Goal: Task Accomplishment & Management: Manage account settings

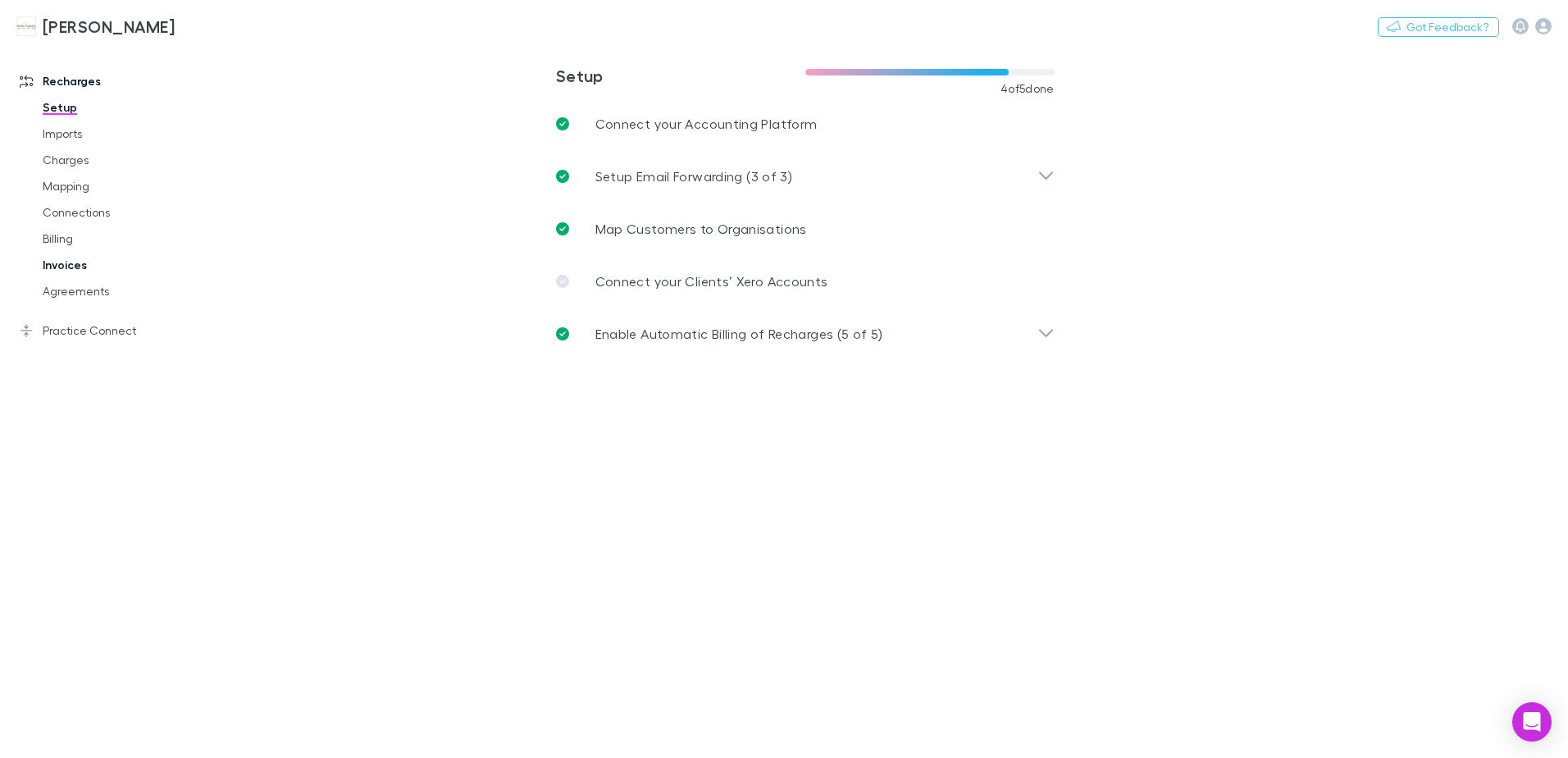
click at [63, 264] on link "Invoices" at bounding box center [124, 265] width 195 height 27
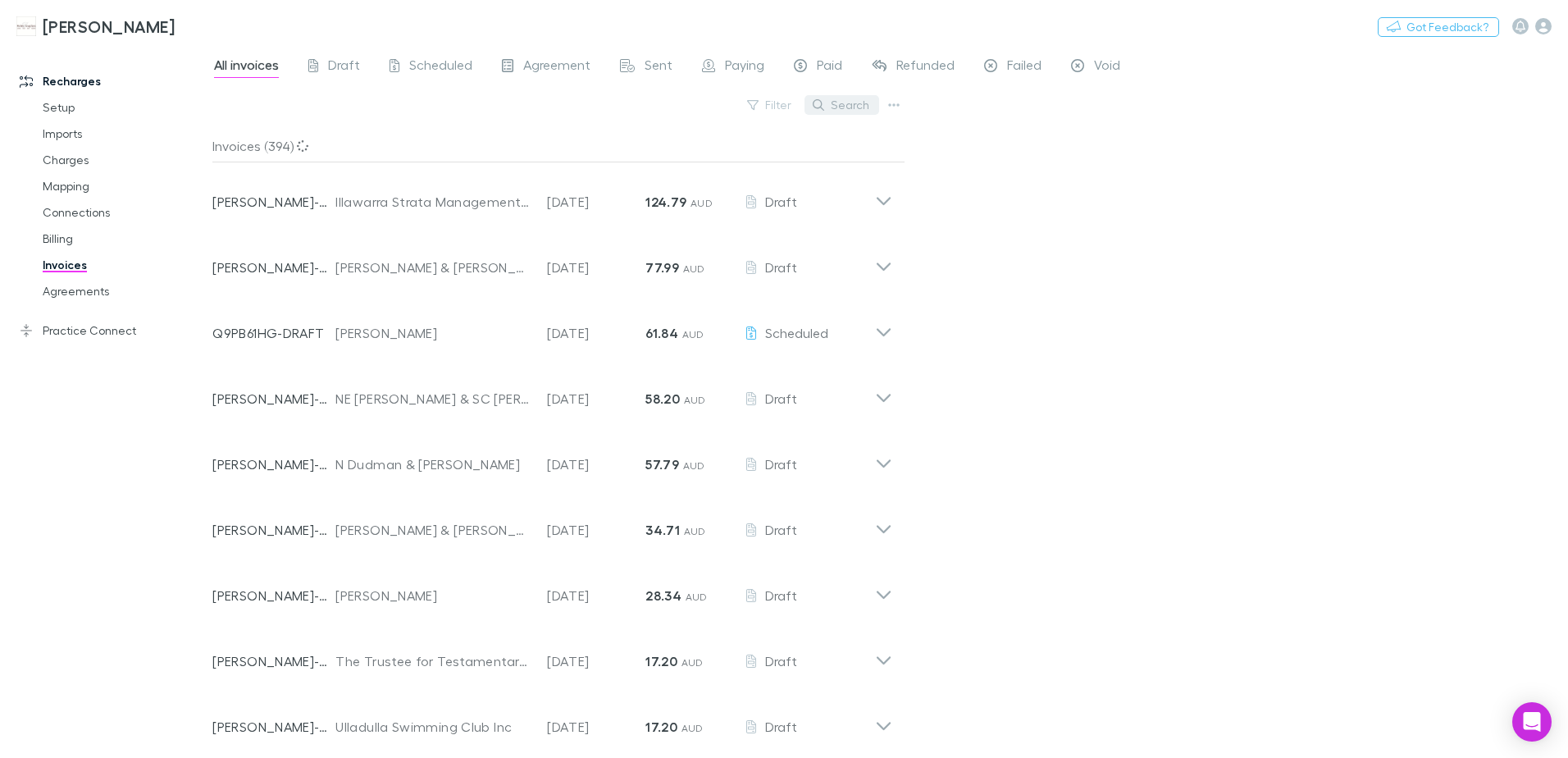
click at [819, 101] on icon "button" at bounding box center [819, 105] width 11 height 11
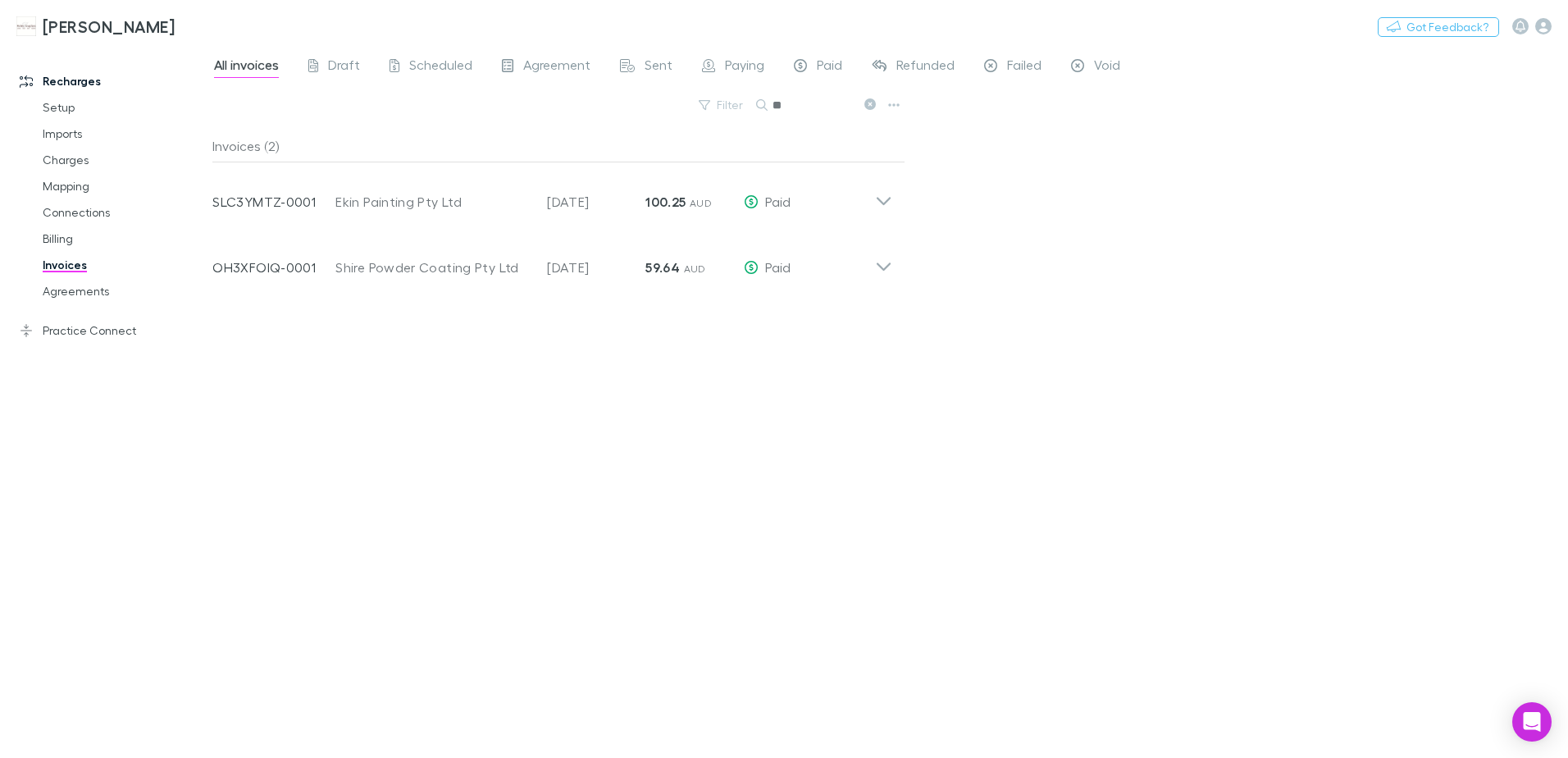
type input "*"
drag, startPoint x: 870, startPoint y: 107, endPoint x: 854, endPoint y: 100, distance: 17.5
click at [874, 107] on icon at bounding box center [870, 104] width 11 height 11
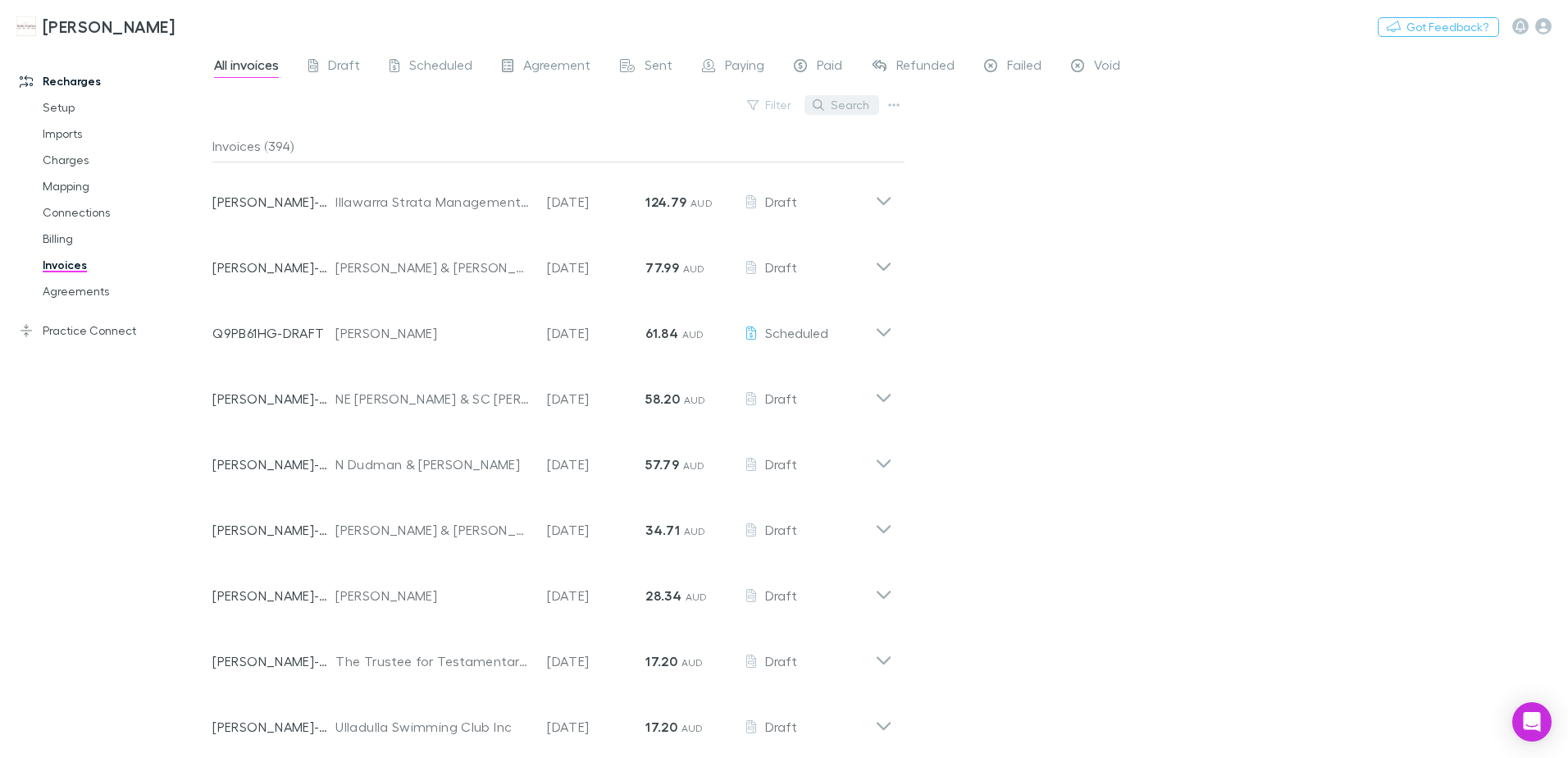
click at [845, 109] on button "Search" at bounding box center [842, 104] width 75 height 19
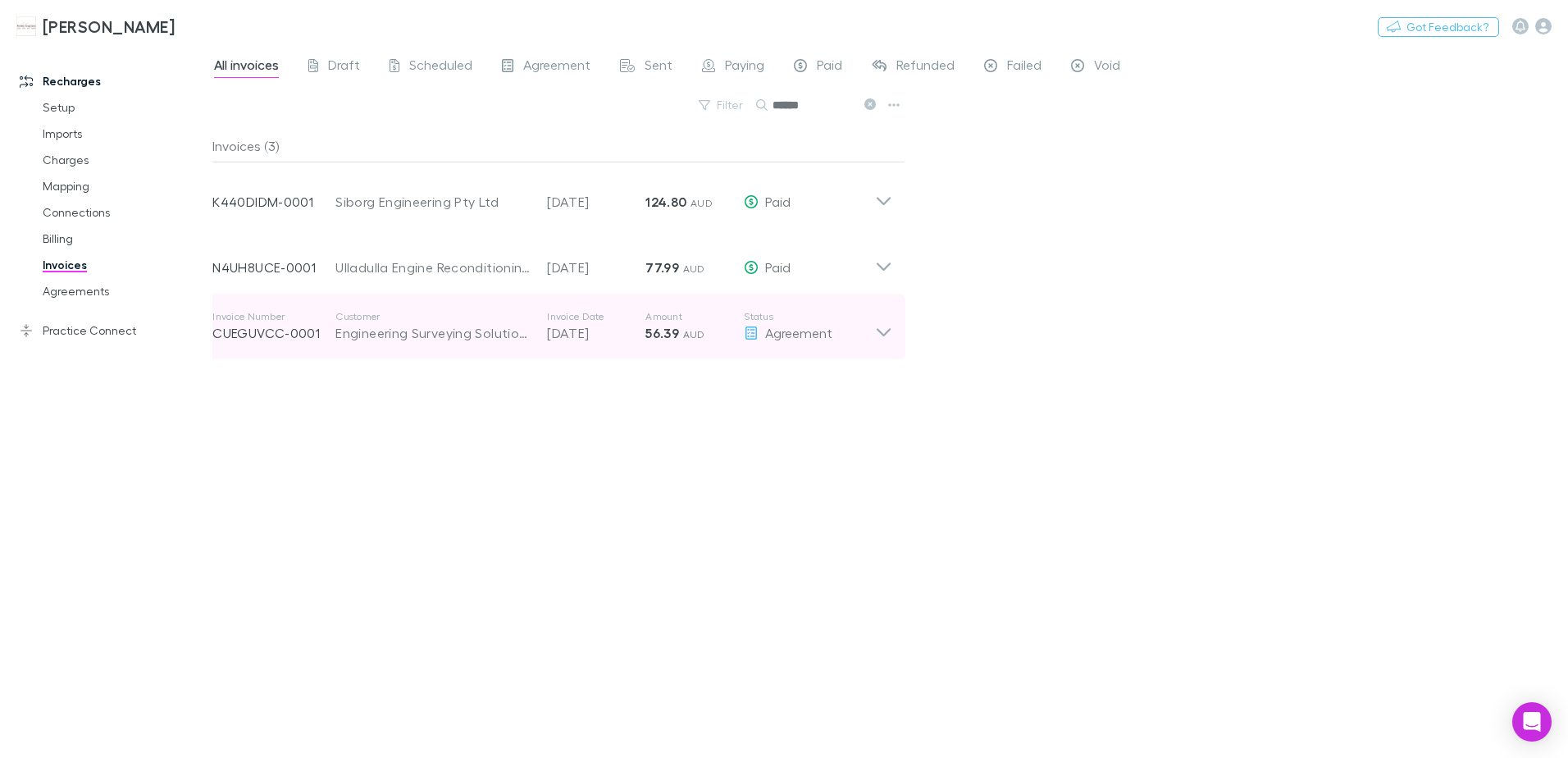
type input "******"
click at [881, 338] on icon at bounding box center [884, 327] width 17 height 33
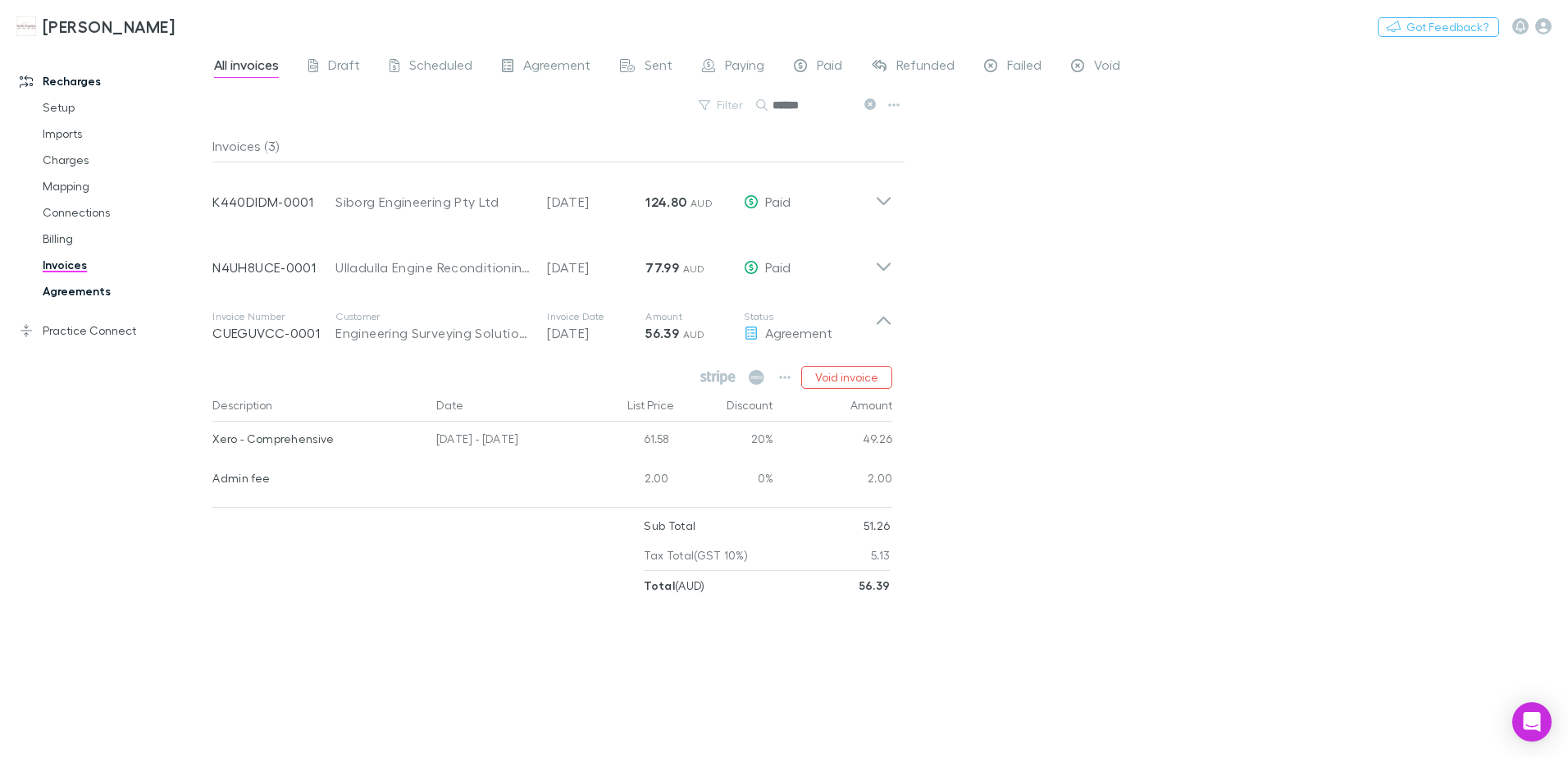
click at [99, 294] on link "Agreements" at bounding box center [124, 291] width 195 height 27
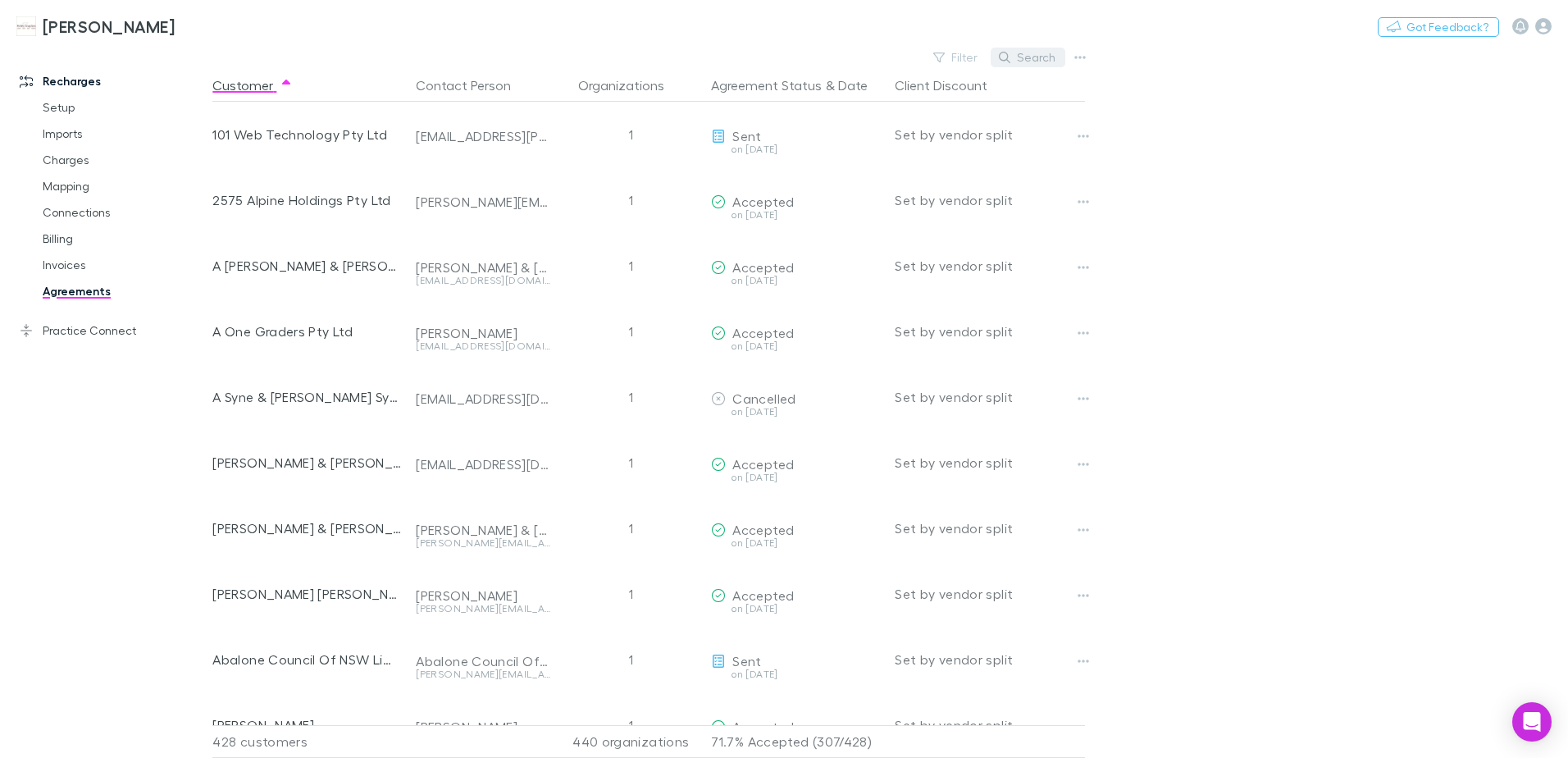
click at [1023, 52] on button "Search" at bounding box center [1028, 57] width 75 height 19
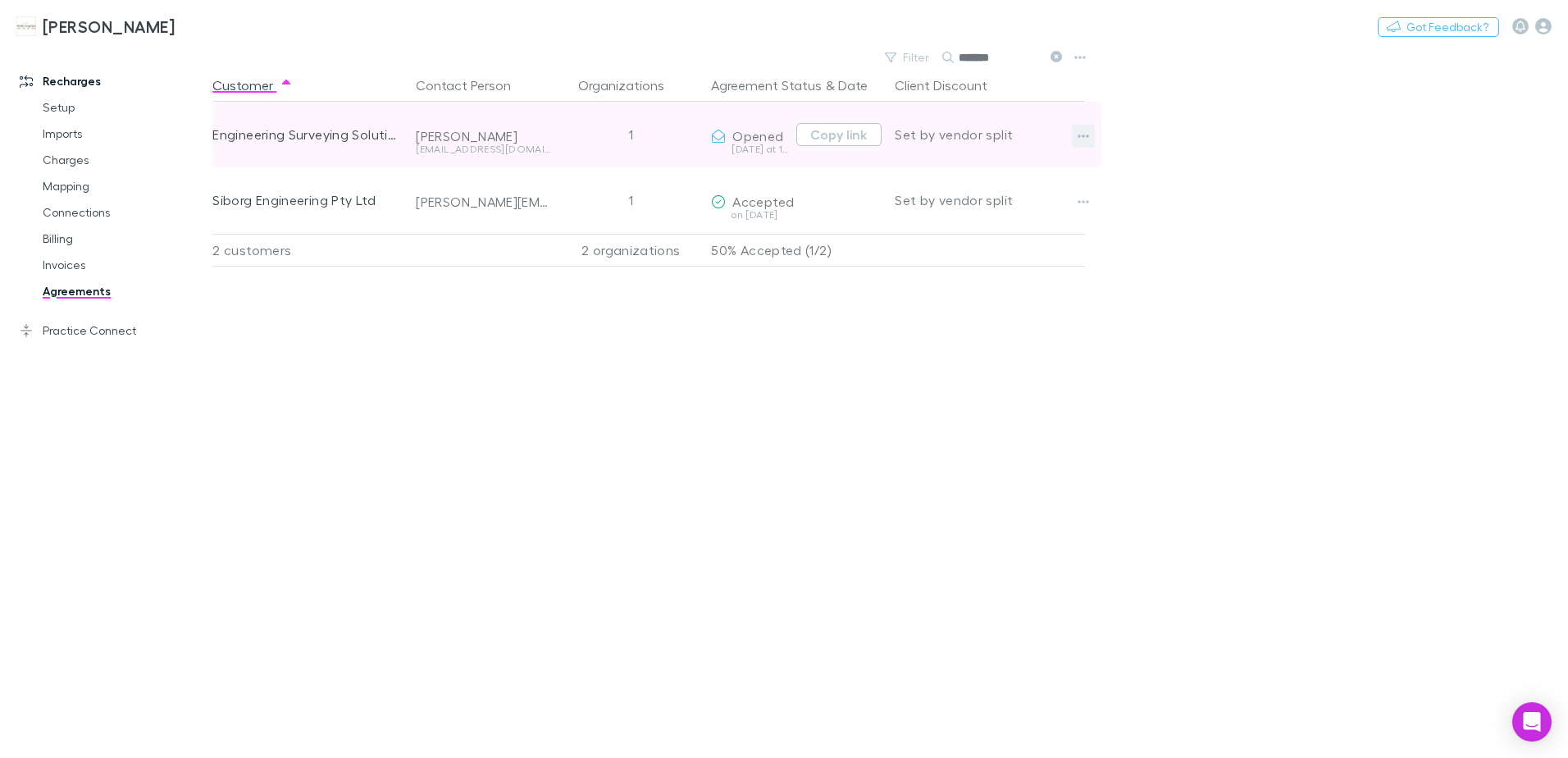
type input "*******"
click at [1080, 136] on icon "button" at bounding box center [1085, 136] width 11 height 4
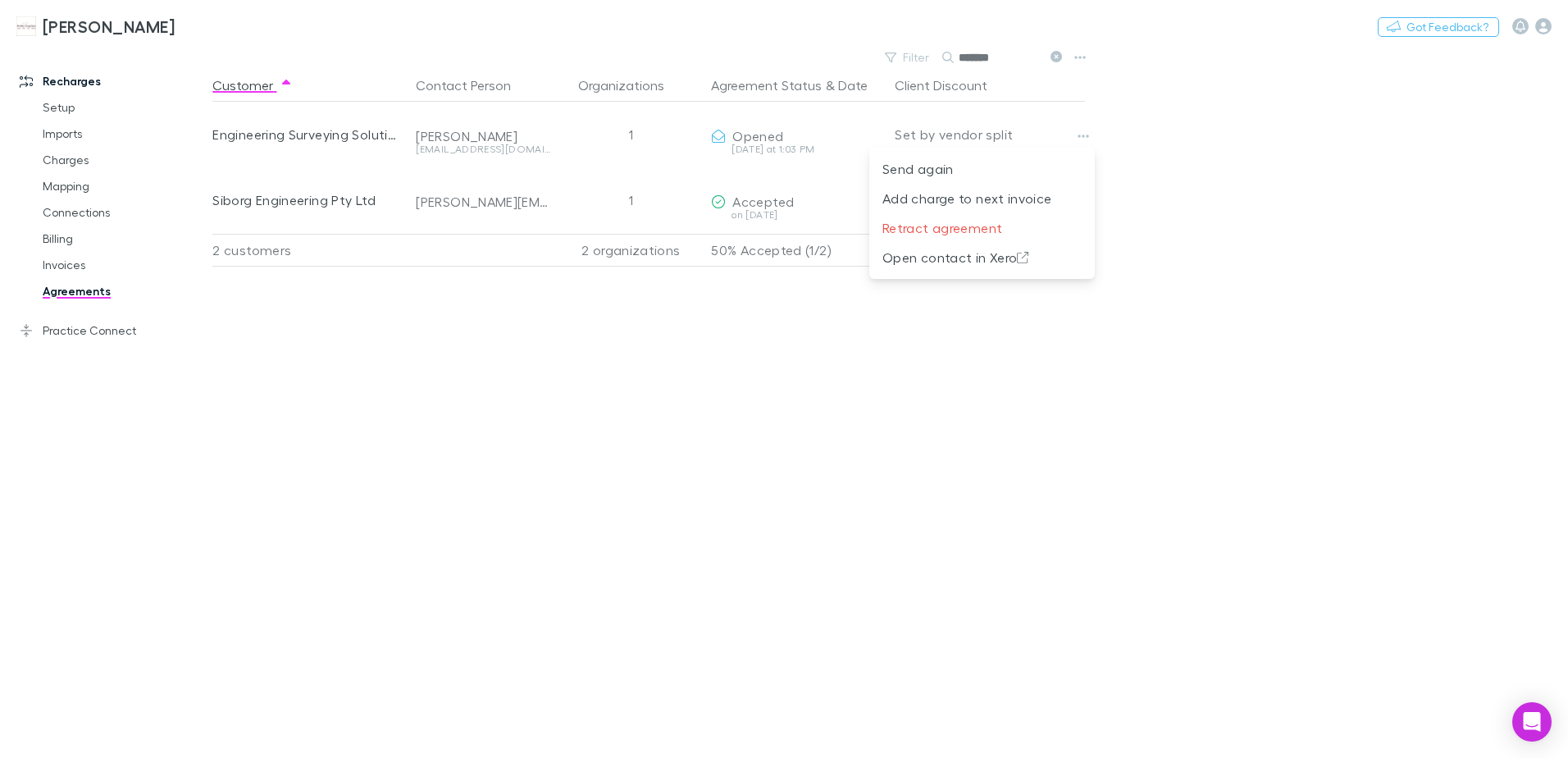
click at [1158, 234] on div at bounding box center [784, 379] width 1568 height 758
click at [70, 238] on link "Billing" at bounding box center [124, 239] width 195 height 27
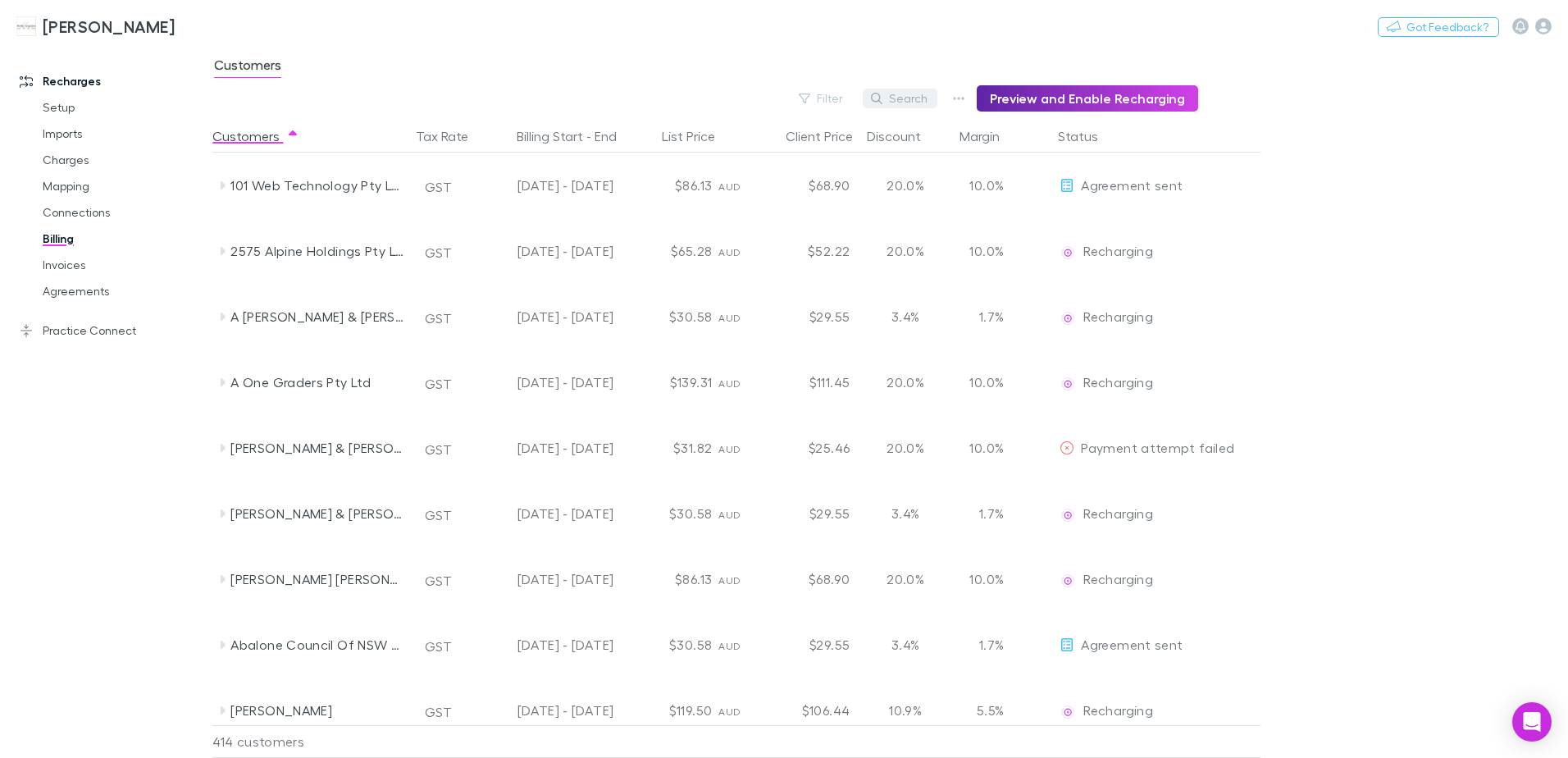
click at [919, 101] on button "Search" at bounding box center [900, 98] width 75 height 19
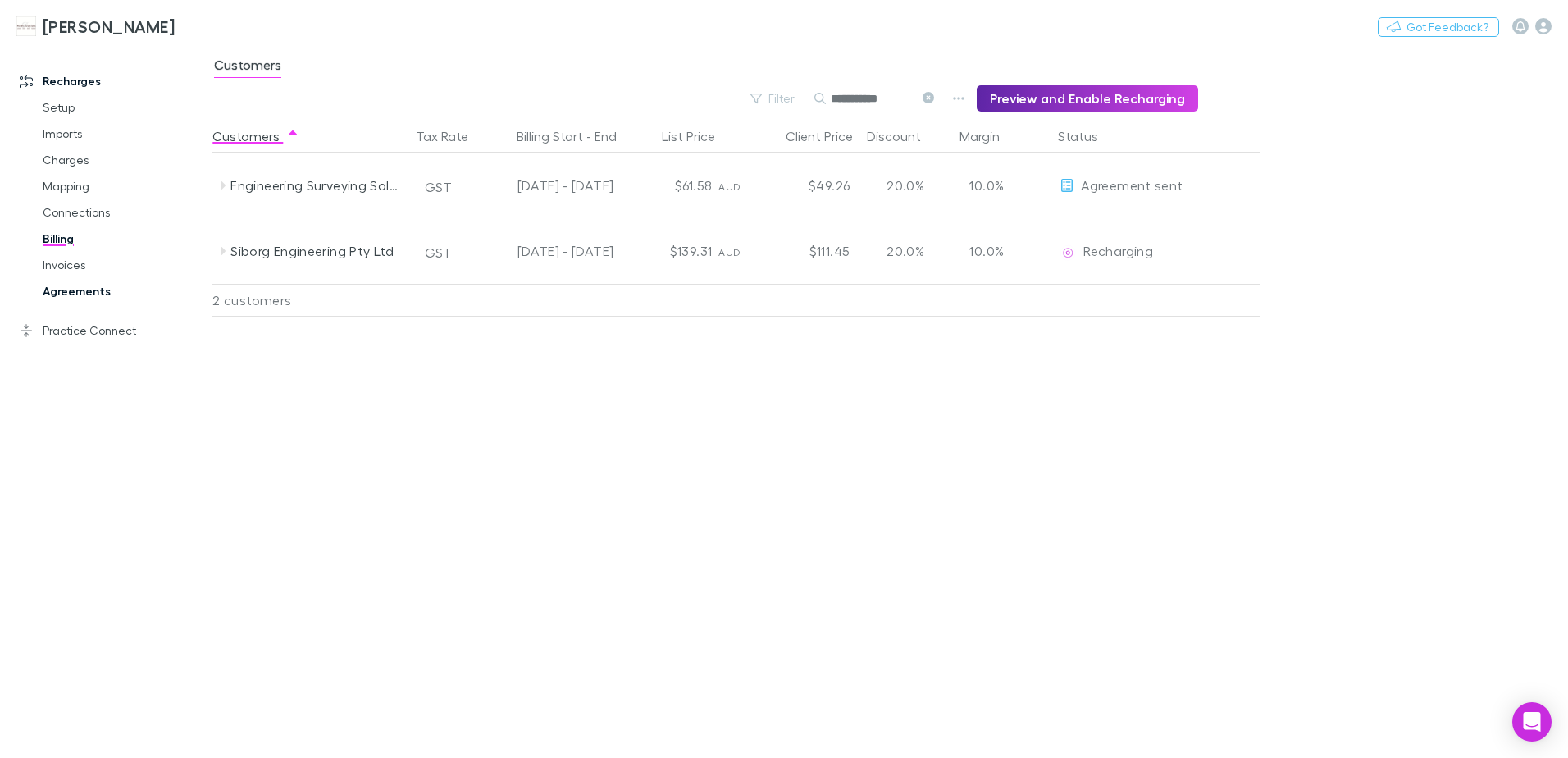
type input "**********"
click at [73, 289] on link "Agreements" at bounding box center [124, 291] width 195 height 27
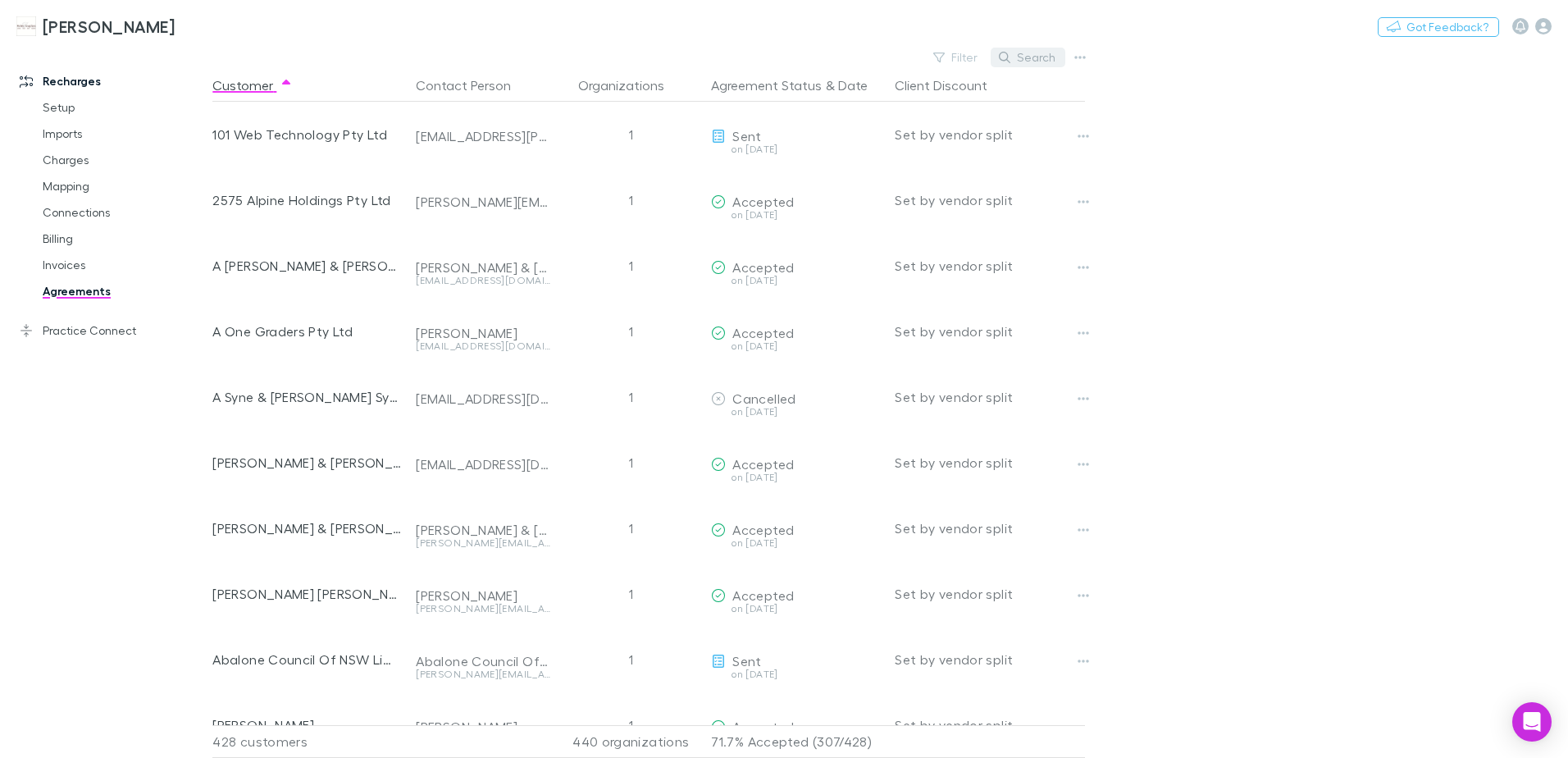
click at [1026, 67] on div "Search" at bounding box center [1028, 57] width 75 height 23
click at [1026, 61] on button "Search" at bounding box center [1028, 57] width 75 height 19
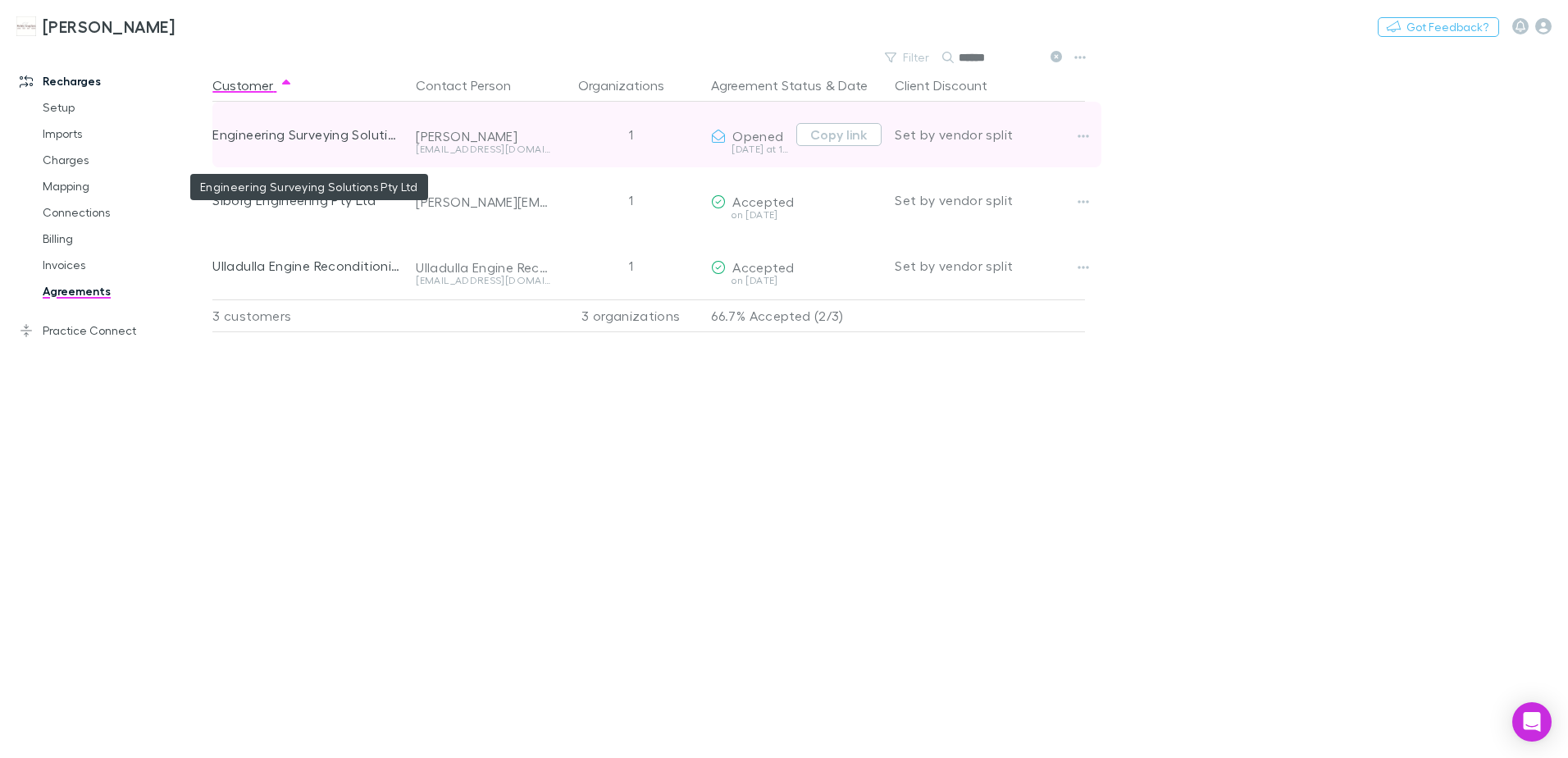
type input "******"
click at [265, 140] on div "Engineering Surveying Solutions Pty Ltd" at bounding box center [308, 134] width 191 height 65
click at [1083, 138] on icon "button" at bounding box center [1084, 136] width 11 height 13
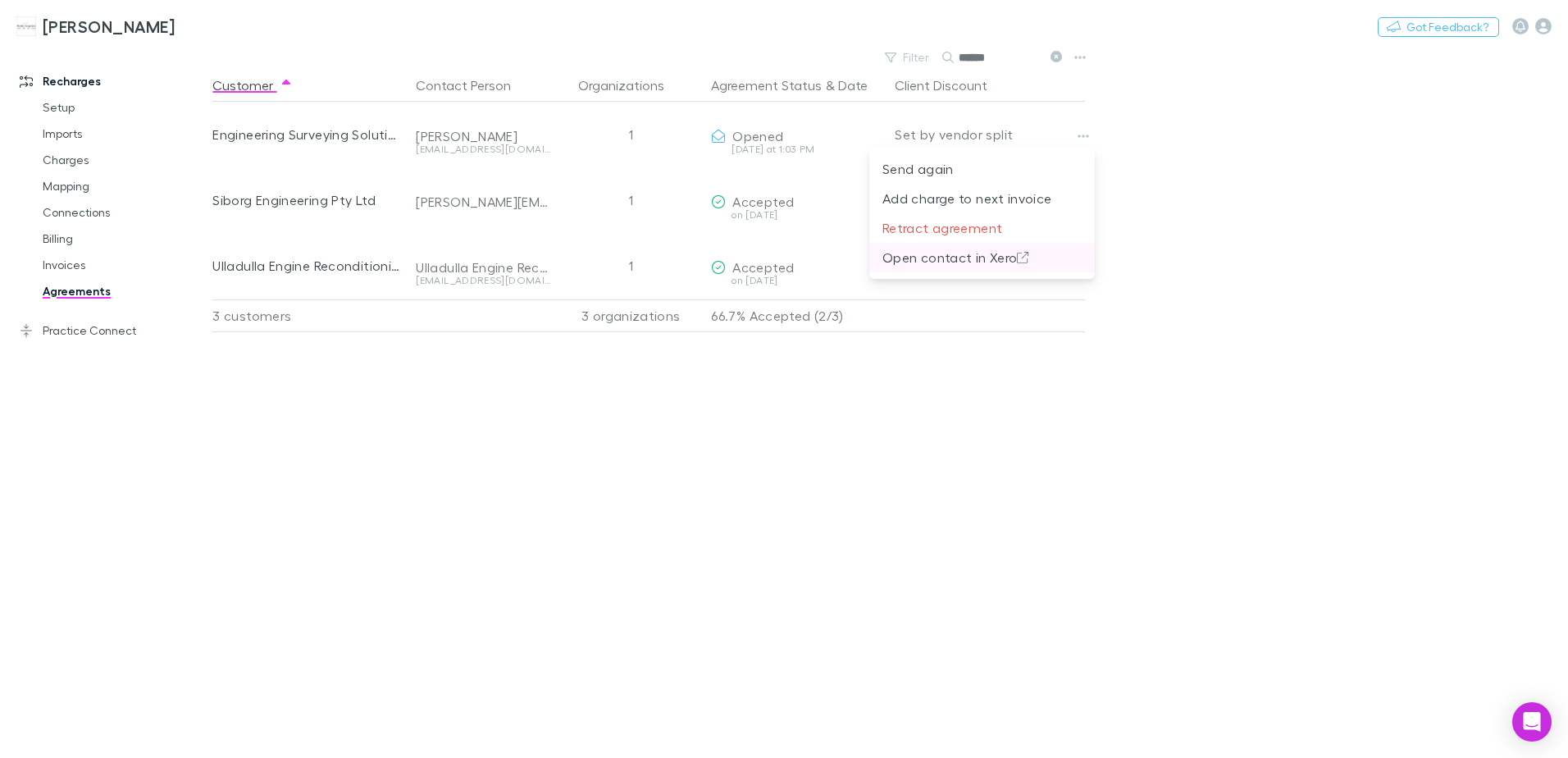
click at [997, 257] on p "Open contact in Xero" at bounding box center [982, 257] width 199 height 19
click at [1077, 58] on icon "button" at bounding box center [1081, 58] width 11 height 4
click at [556, 654] on div at bounding box center [784, 379] width 1568 height 758
click at [60, 259] on link "Invoices" at bounding box center [124, 265] width 195 height 27
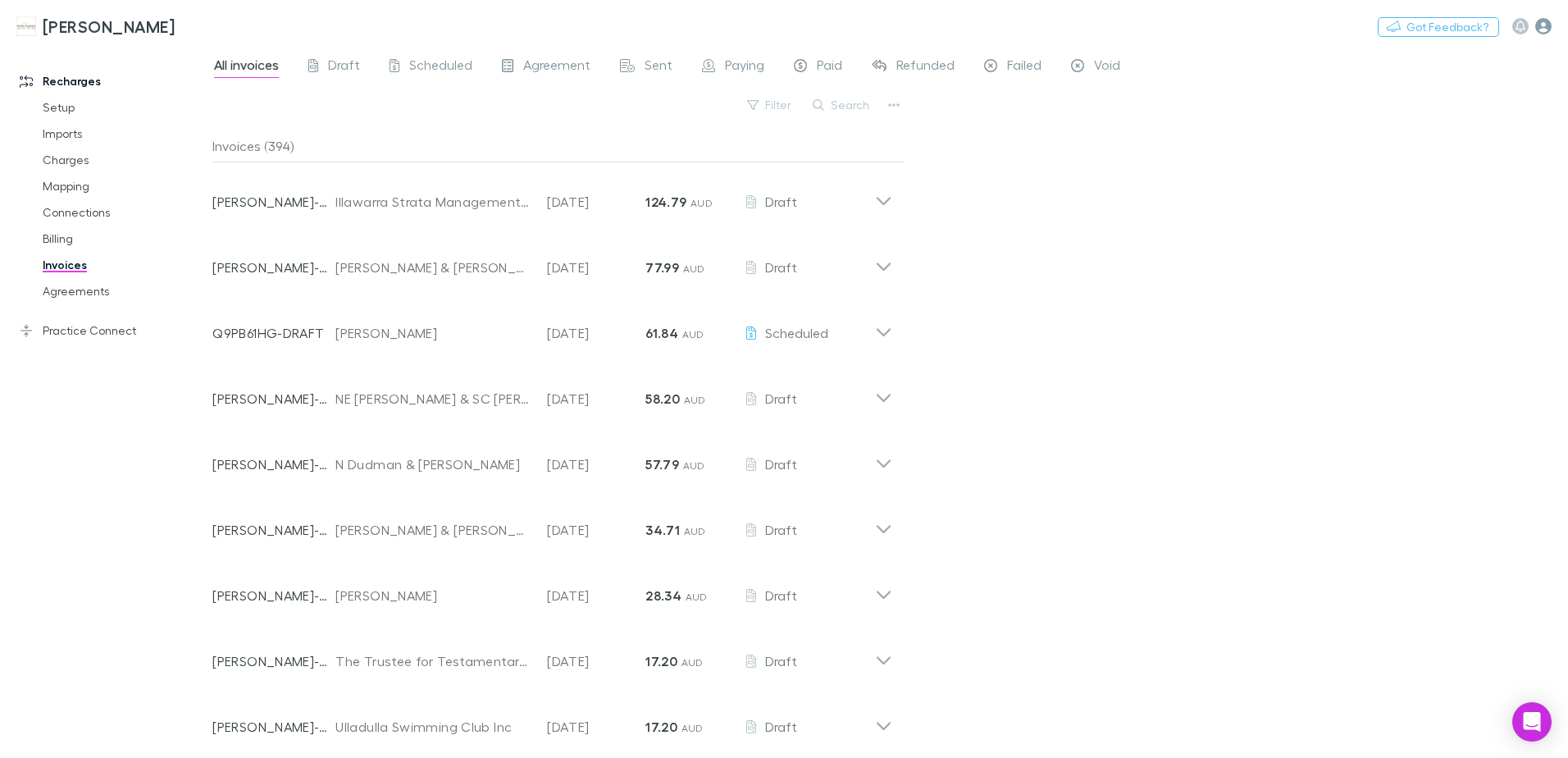
click at [1542, 25] on icon "button" at bounding box center [1544, 27] width 17 height 17
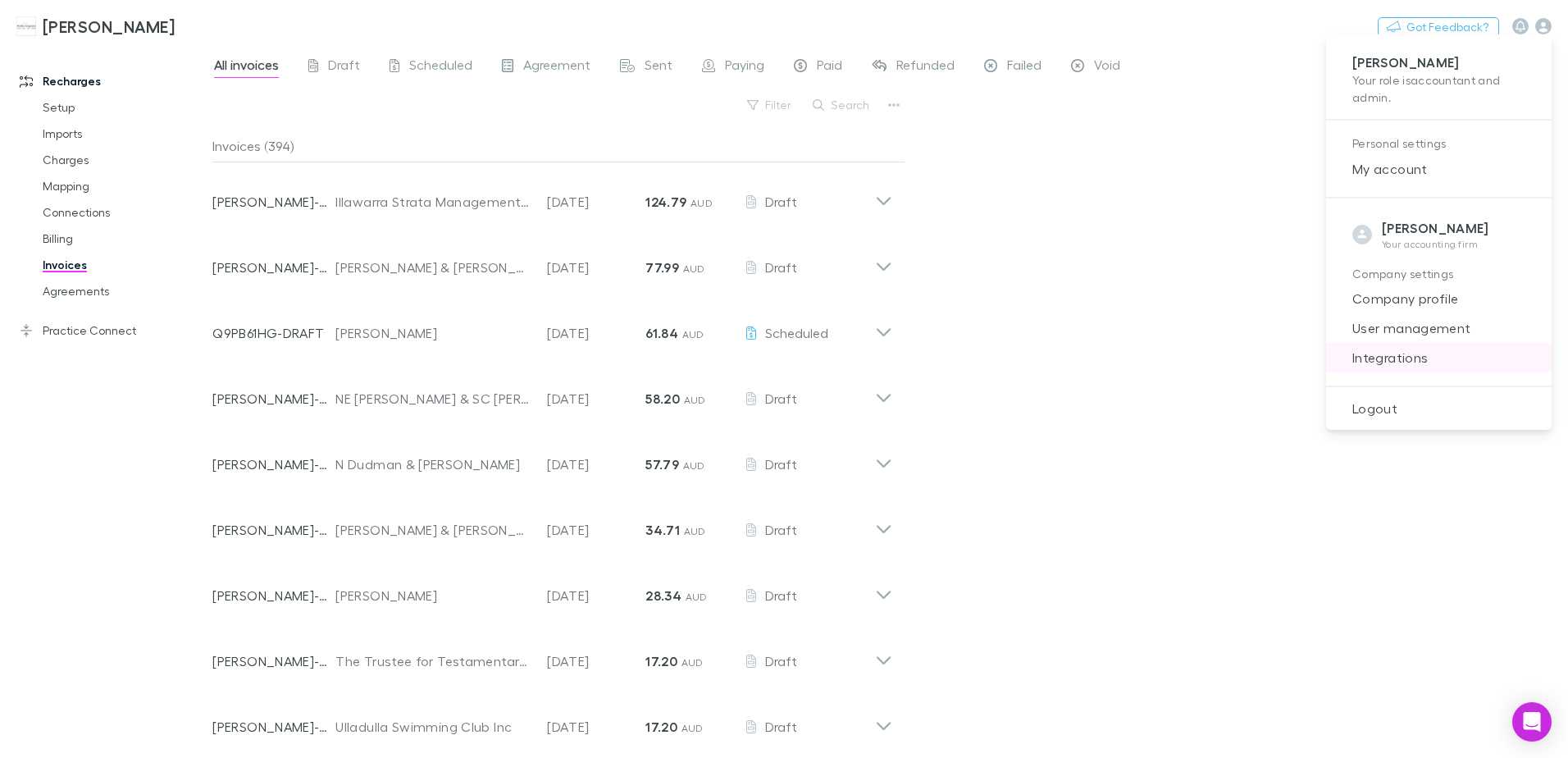
click at [1402, 357] on span "Integrations" at bounding box center [1439, 357] width 199 height 19
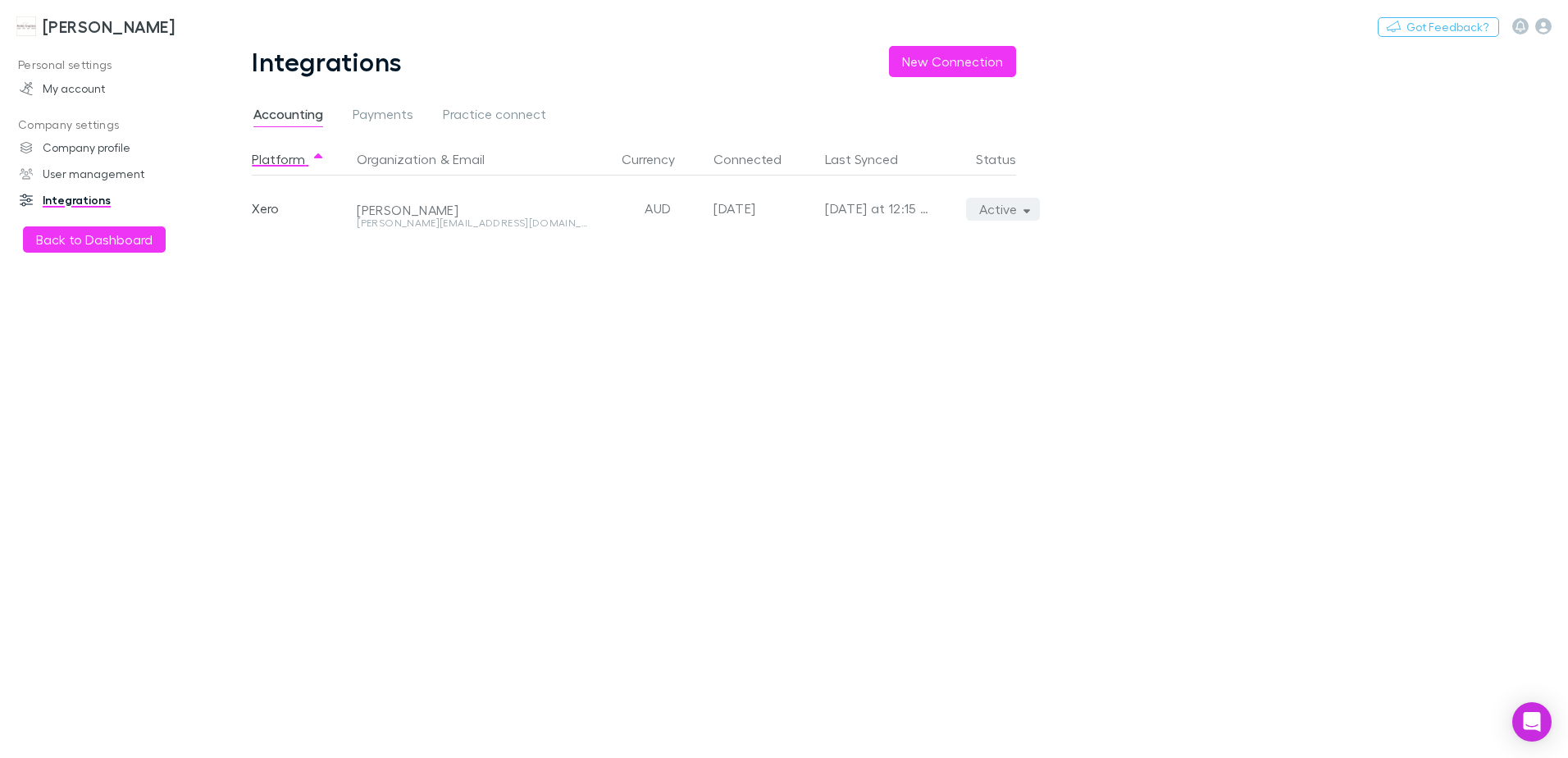
click at [1016, 206] on button "Active" at bounding box center [1004, 209] width 75 height 23
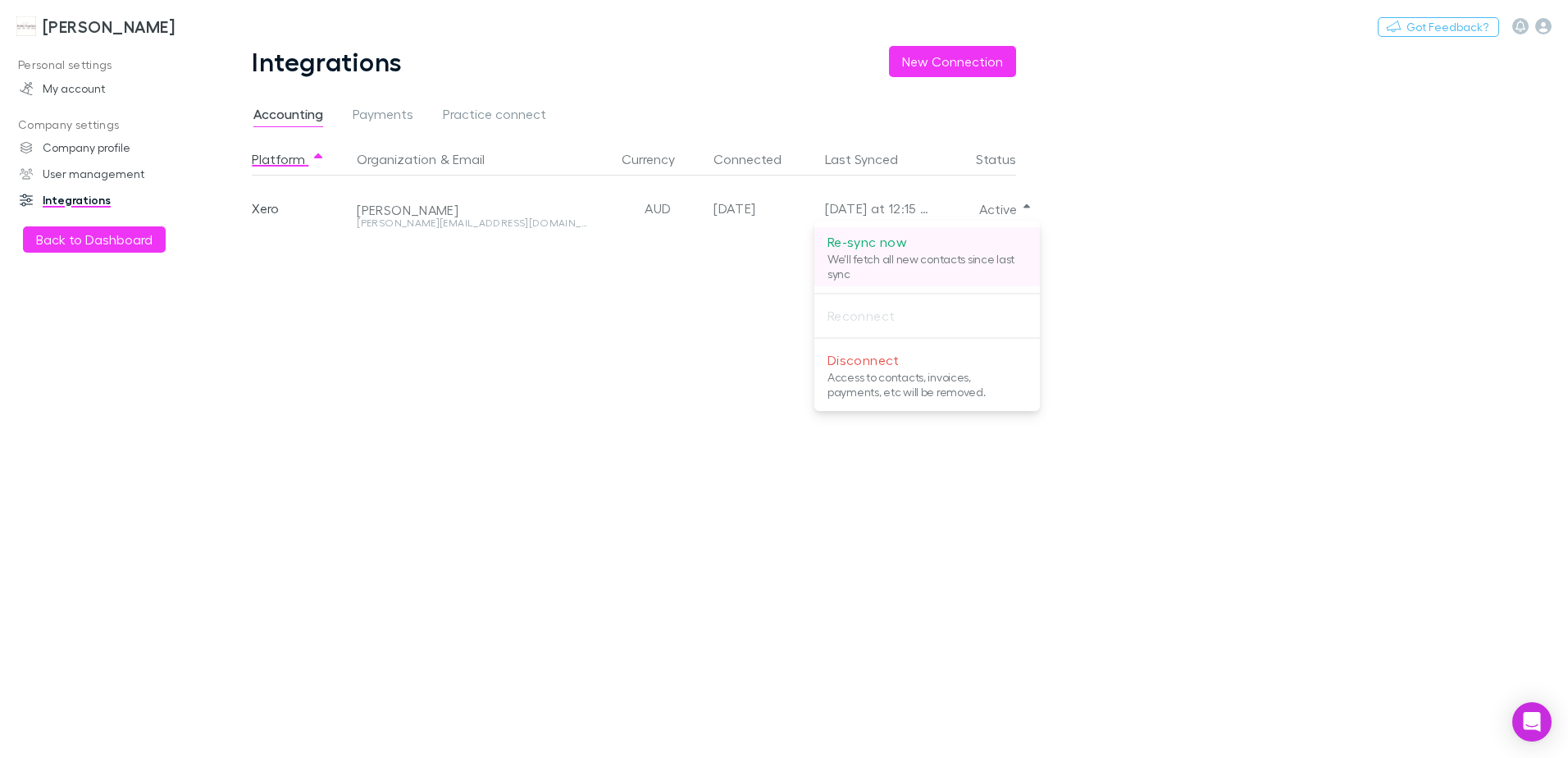
click at [858, 244] on p "Re-sync now" at bounding box center [927, 241] width 199 height 19
click at [79, 22] on div at bounding box center [784, 379] width 1568 height 758
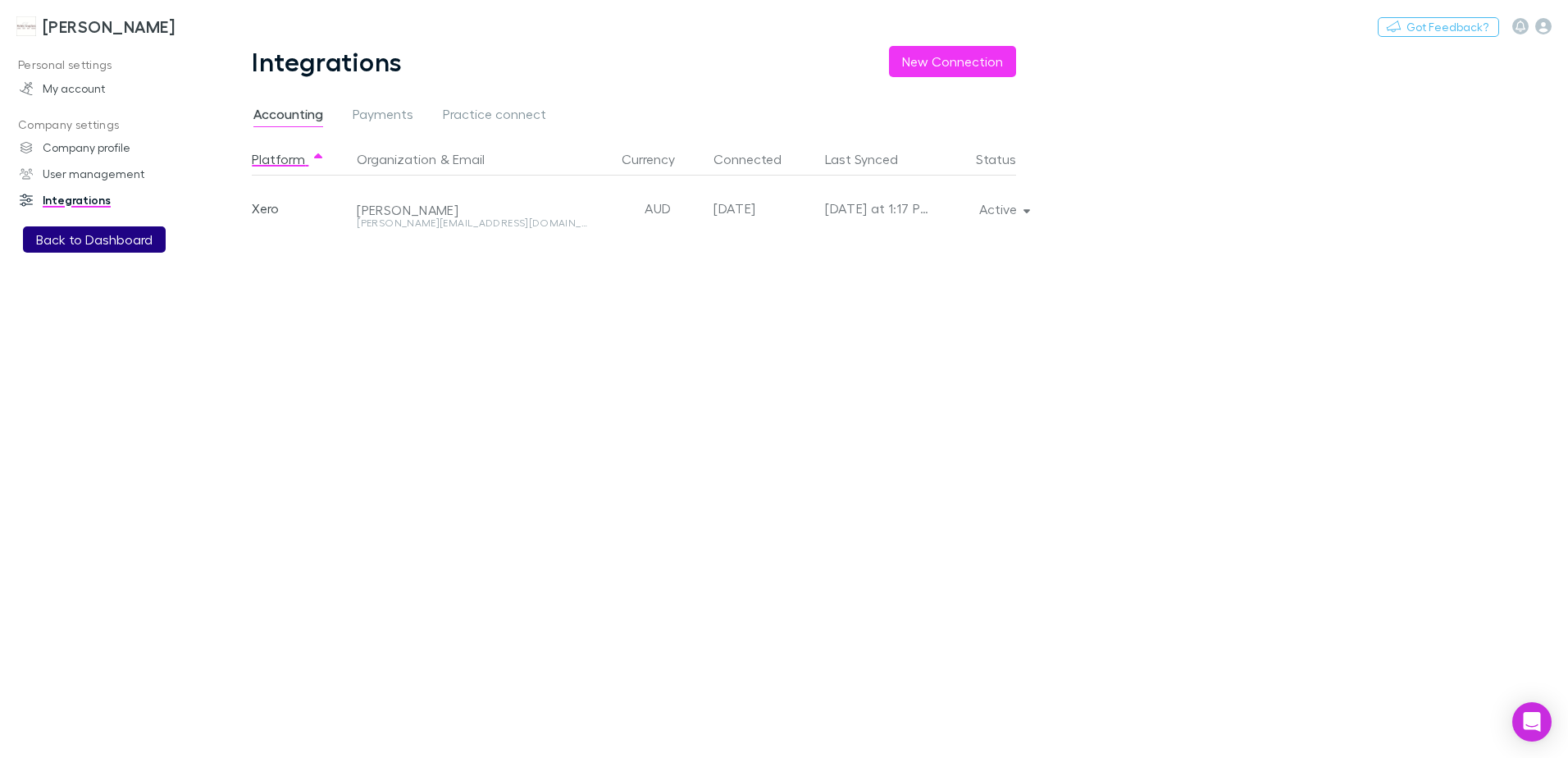
click at [71, 239] on button "Back to Dashboard" at bounding box center [94, 239] width 143 height 27
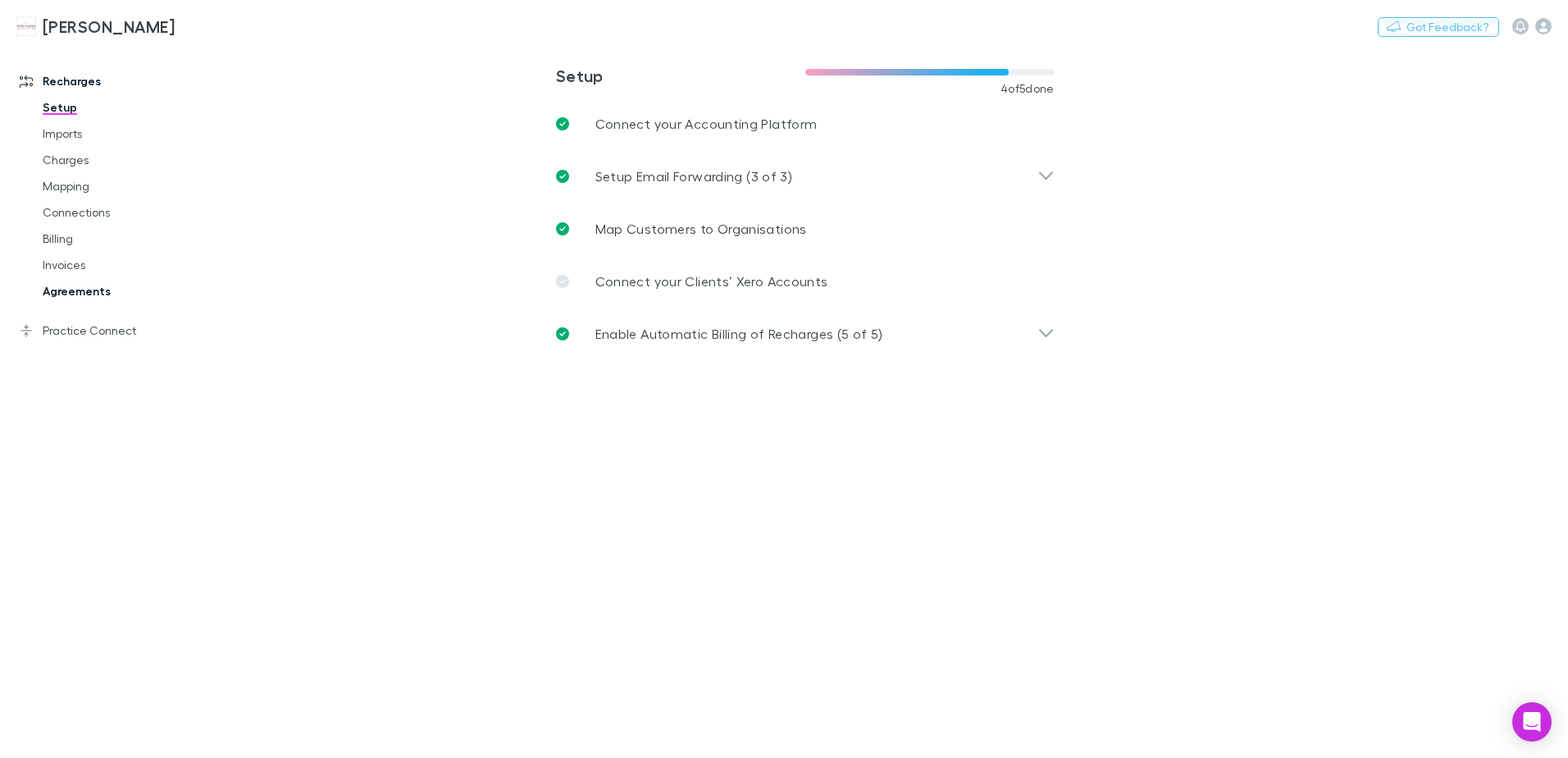
click at [69, 287] on link "Agreements" at bounding box center [124, 291] width 195 height 27
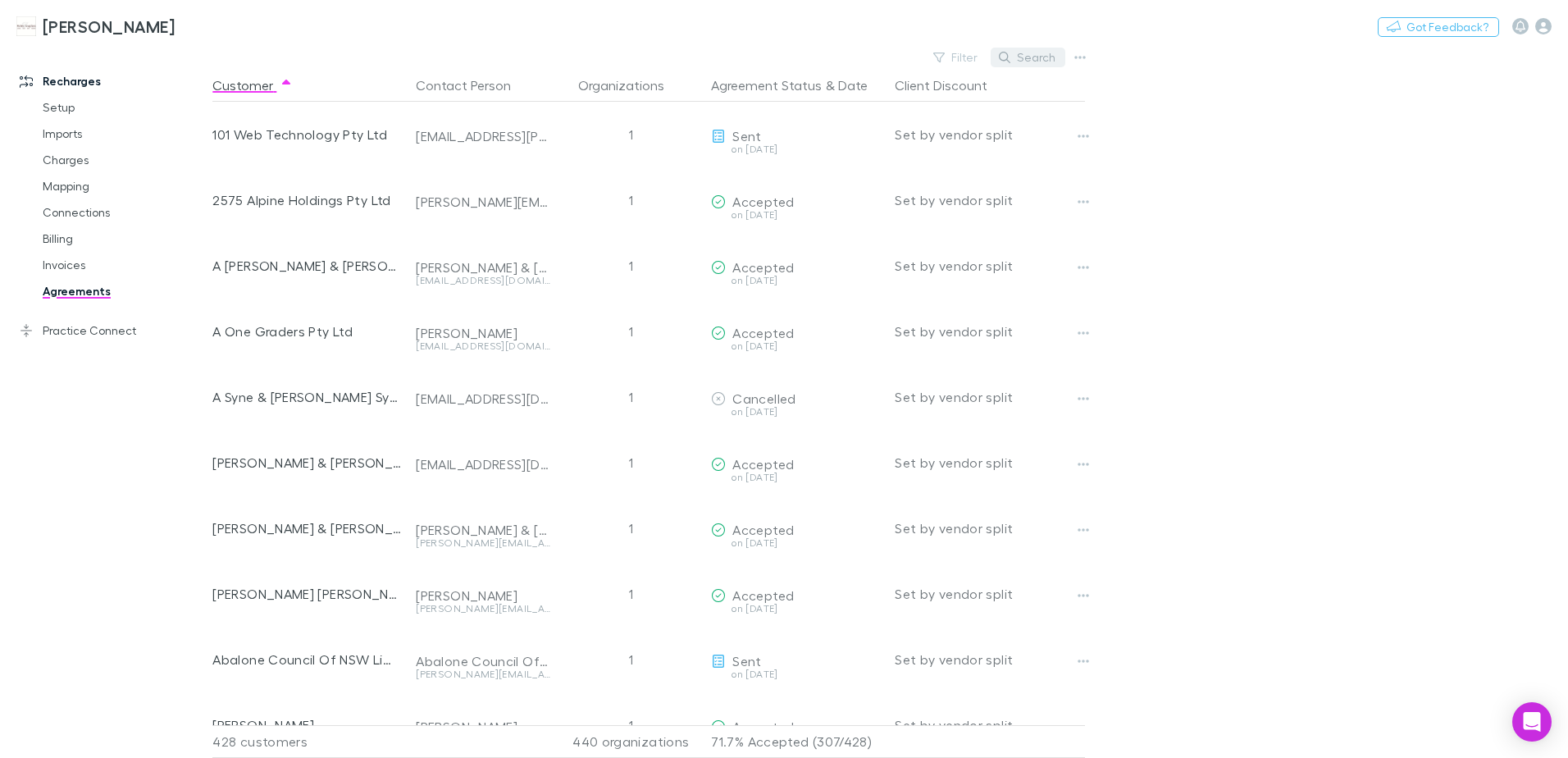
click at [1007, 52] on icon "button" at bounding box center [1005, 57] width 11 height 11
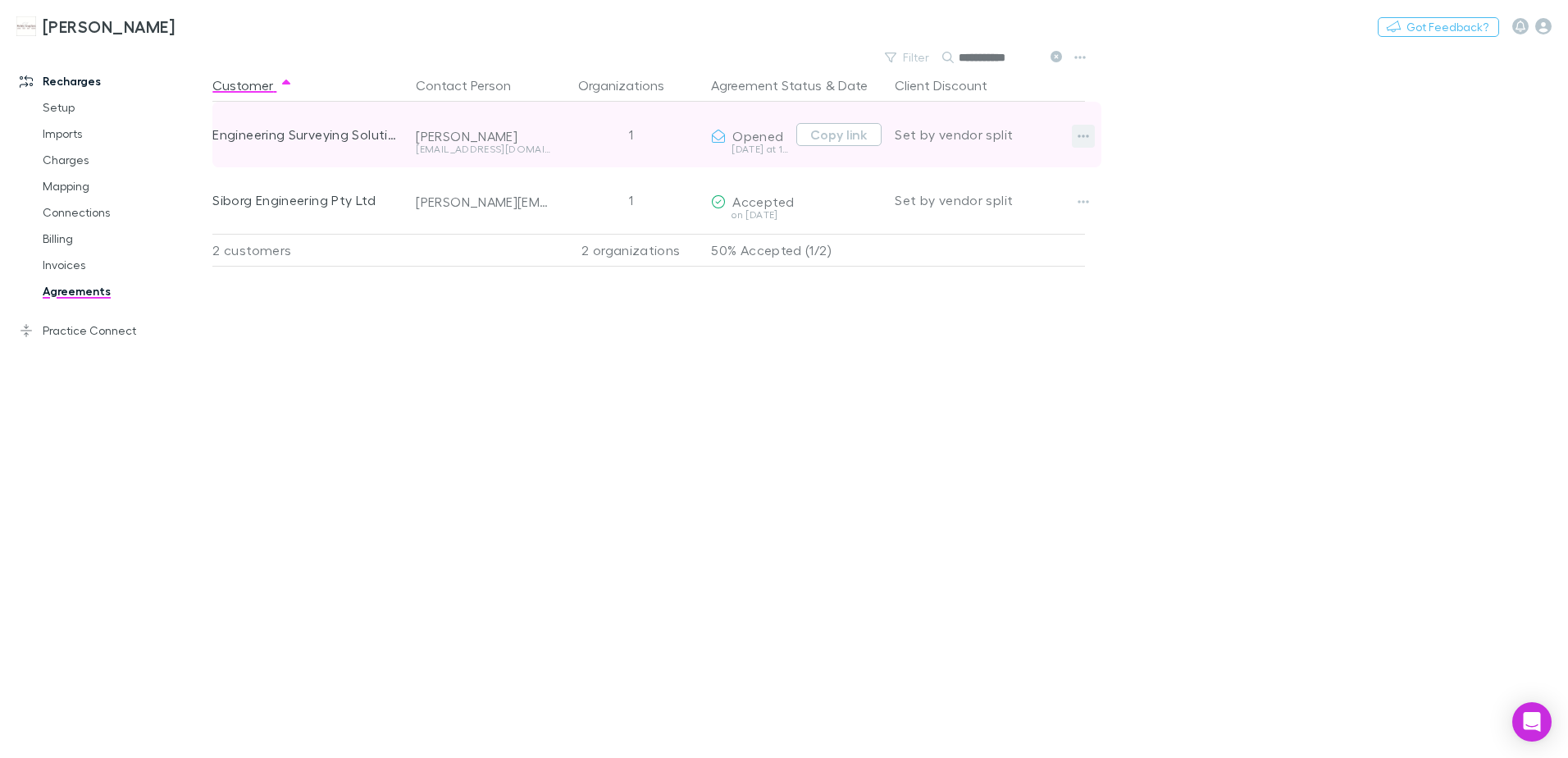
type input "**********"
click at [1079, 133] on icon "button" at bounding box center [1084, 136] width 11 height 13
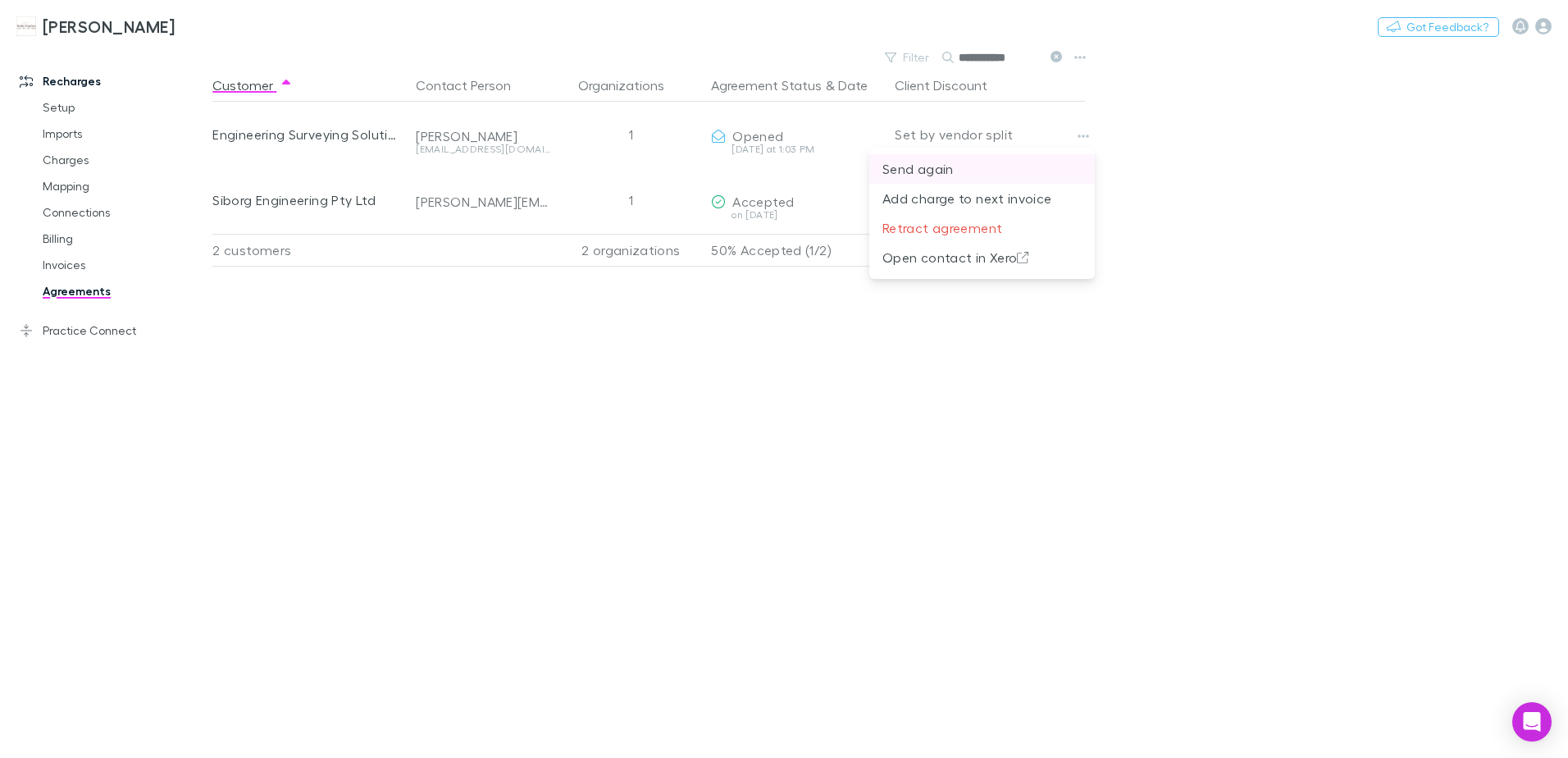
click at [942, 169] on p "Send again" at bounding box center [982, 169] width 199 height 19
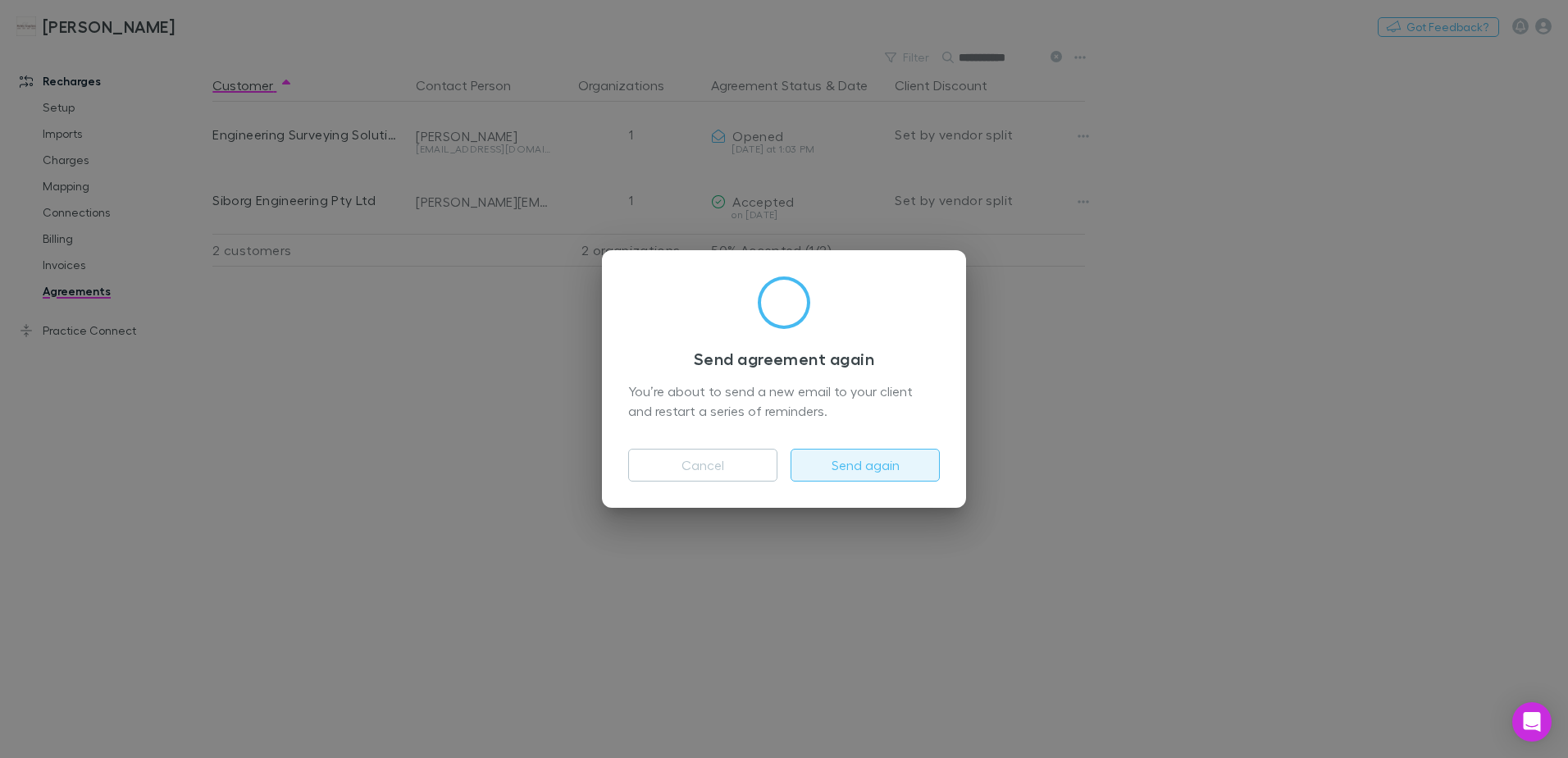
click at [860, 468] on button "Send again" at bounding box center [865, 465] width 149 height 33
